Goal: Transaction & Acquisition: Purchase product/service

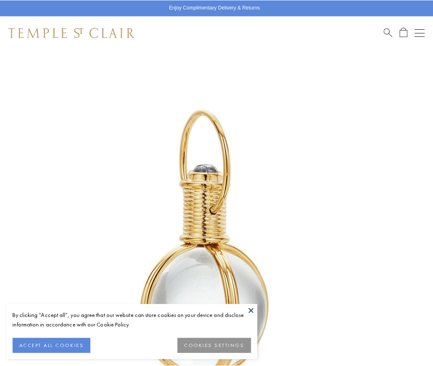
scroll to position [213, 0]
